Goal: Transaction & Acquisition: Purchase product/service

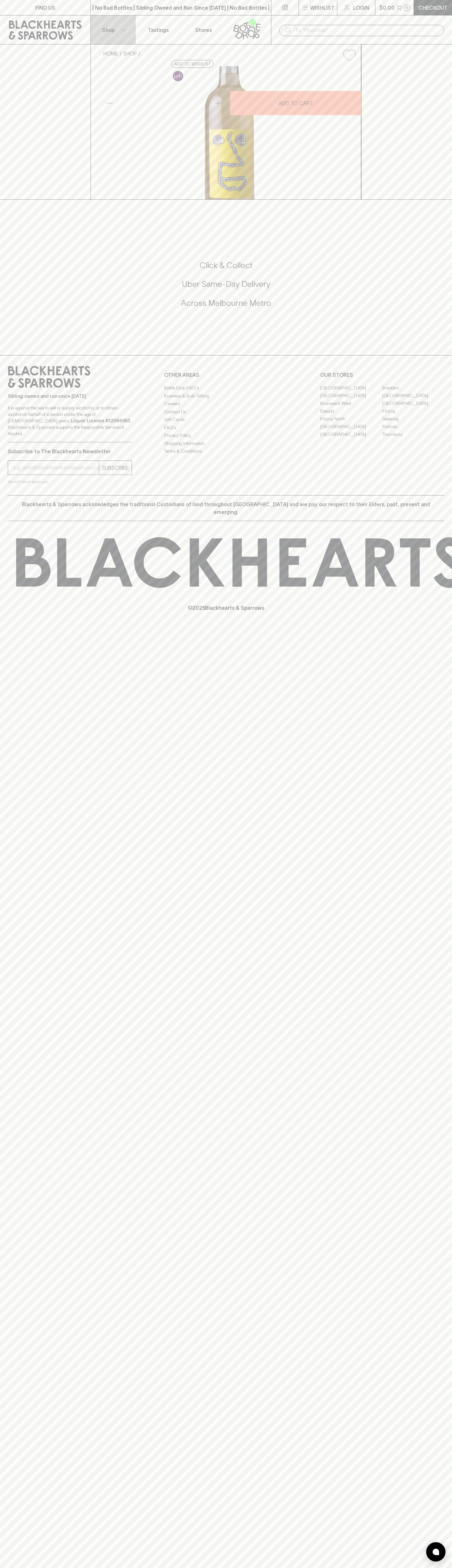
click at [132, 32] on button "Shop" at bounding box center [113, 29] width 45 height 29
click at [235, 1567] on html "FIND US | No Bad Bottles | Sibling Owned and Run Since 2006 | No Bad Bottles | …" at bounding box center [226, 784] width 452 height 1568
click at [25, 144] on div "Reds White Pink / Orange Bubbles Beer Spirits Non Alcoholic Snacks Gifts Gift C…" at bounding box center [226, 784] width 452 height 1568
